Goal: Navigation & Orientation: Find specific page/section

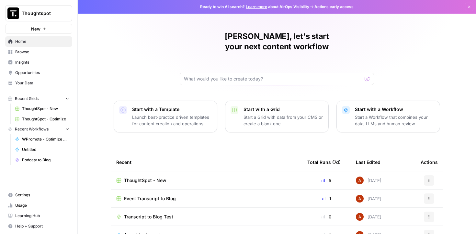
click at [143, 177] on span "ThoughtSpot - New" at bounding box center [145, 180] width 42 height 6
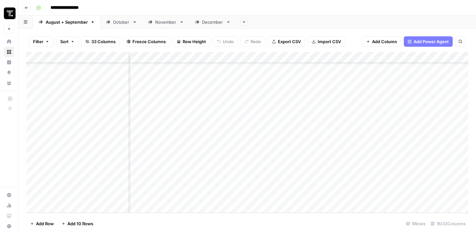
scroll to position [117, 441]
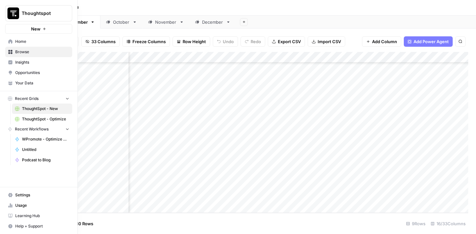
click at [20, 53] on span "Browse" at bounding box center [42, 52] width 54 height 6
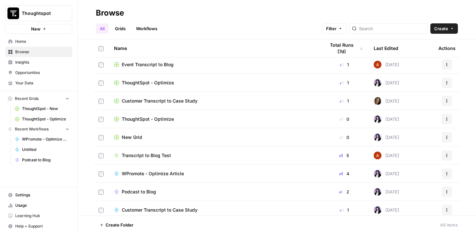
scroll to position [25, 0]
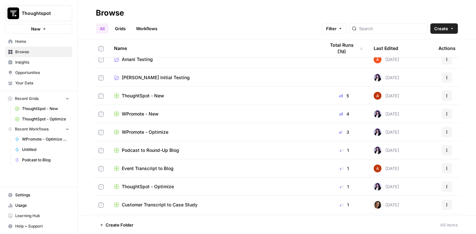
click at [170, 112] on div "WPromote - New" at bounding box center [214, 113] width 201 height 6
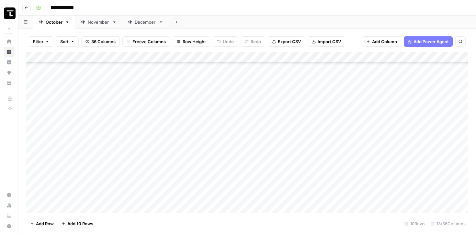
scroll to position [146, 0]
